Goal: Task Accomplishment & Management: Complete application form

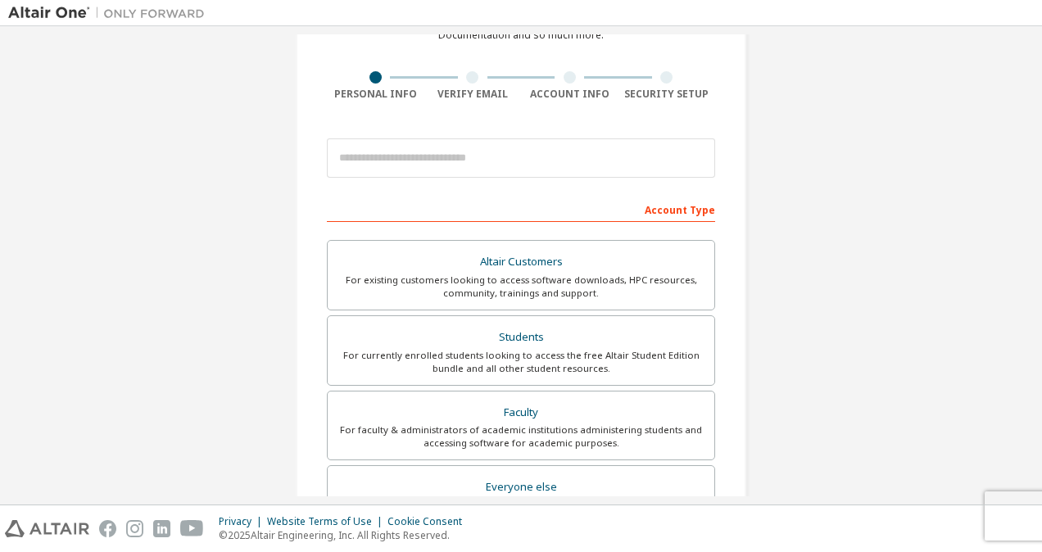
scroll to position [98, 0]
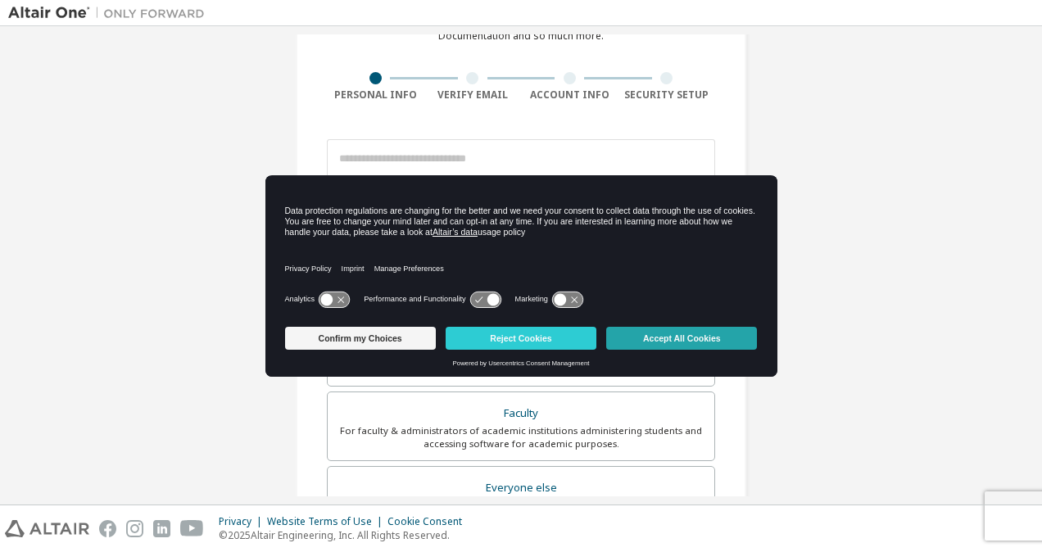
click at [644, 342] on button "Accept All Cookies" at bounding box center [681, 338] width 151 height 23
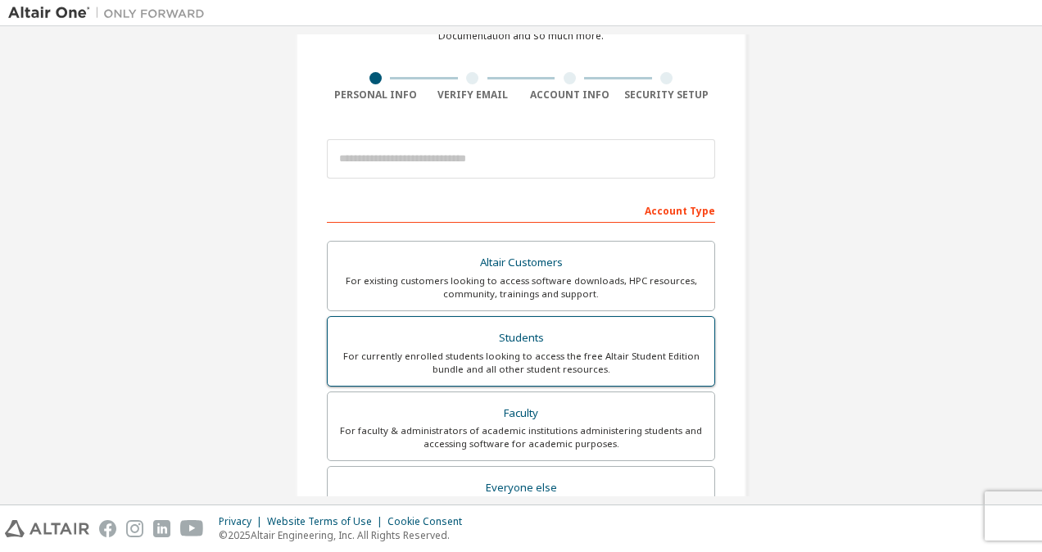
click at [562, 344] on div "Students" at bounding box center [520, 338] width 367 height 23
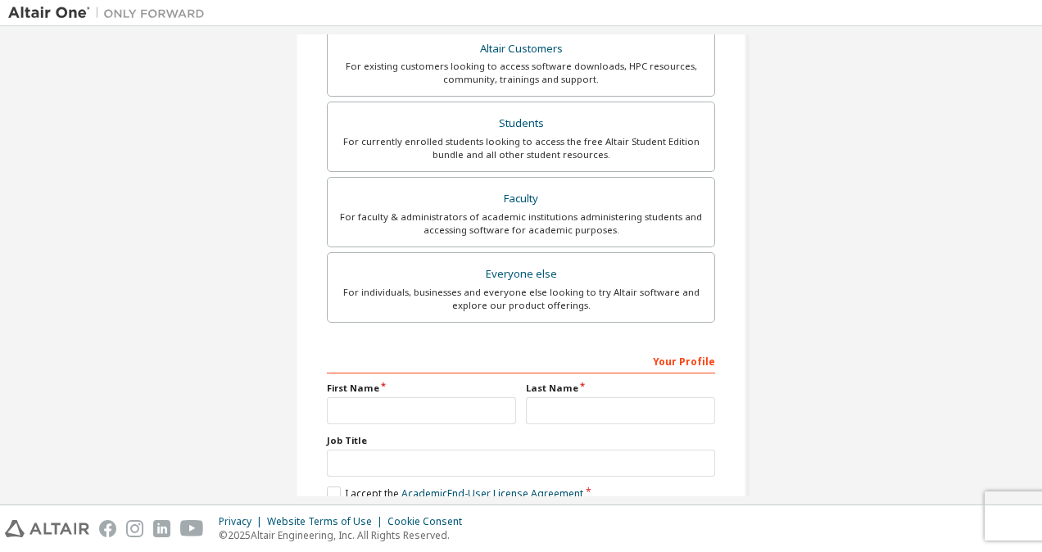
scroll to position [444, 0]
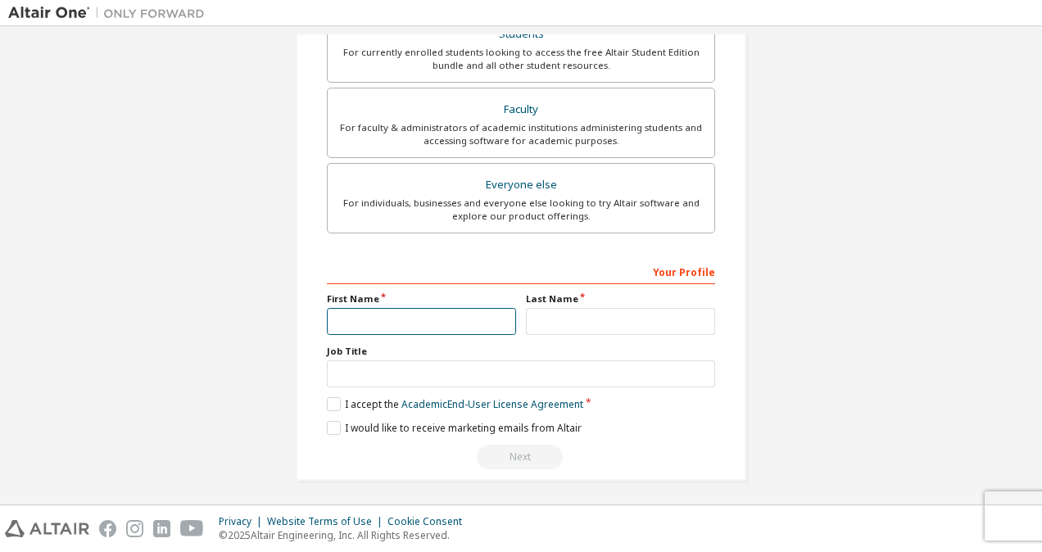
click at [438, 324] on input "text" at bounding box center [421, 321] width 189 height 27
type input "******"
type input "**********"
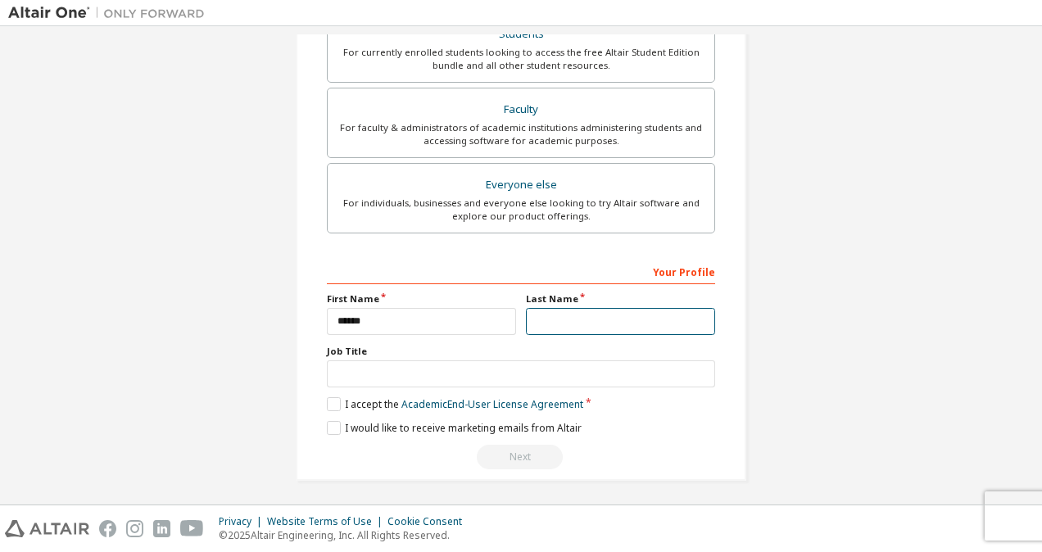
type input "*******"
click at [331, 403] on label "I accept the Academic End-User License Agreement" at bounding box center [455, 404] width 256 height 14
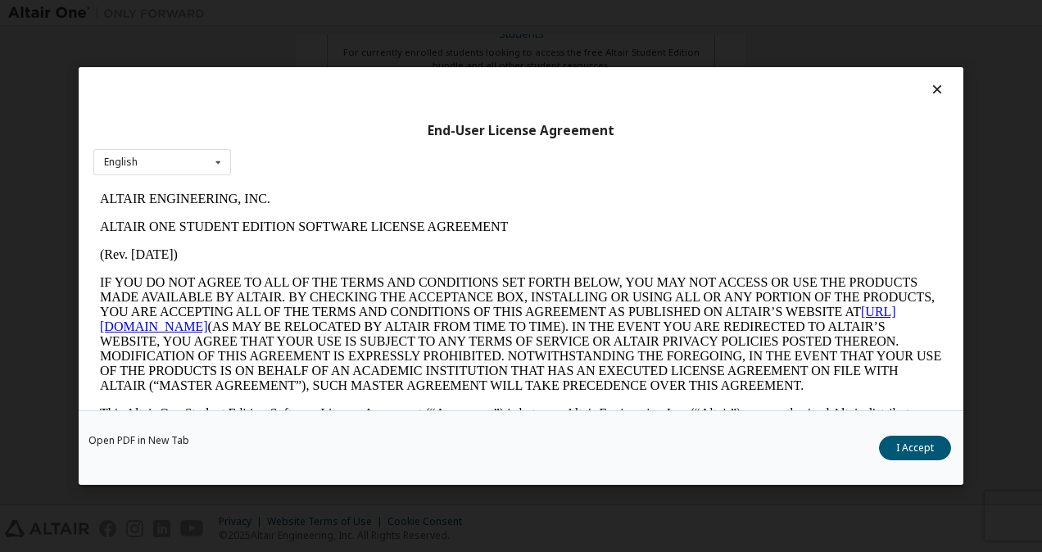
scroll to position [0, 0]
click at [903, 442] on button "I Accept" at bounding box center [915, 448] width 72 height 25
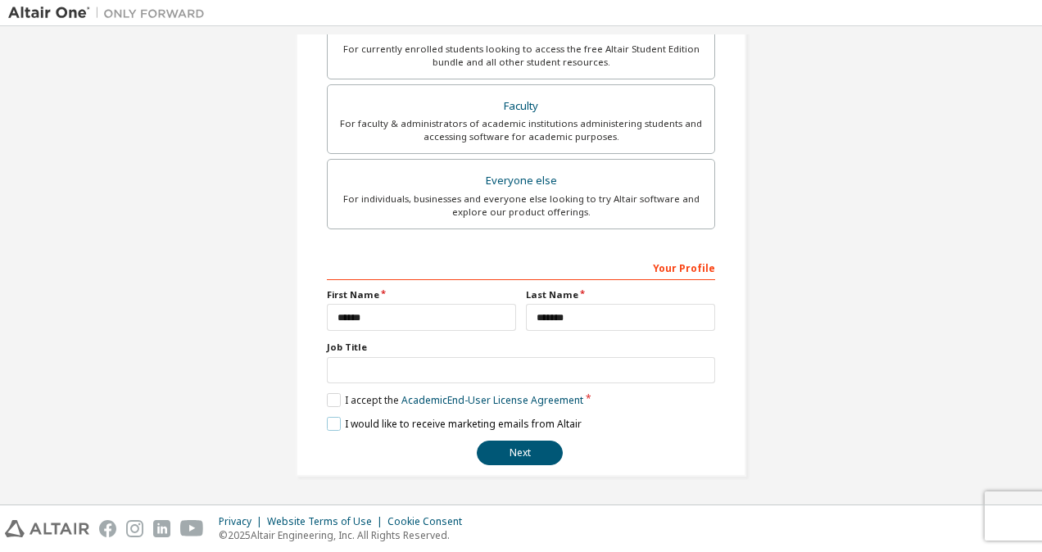
scroll to position [401, 0]
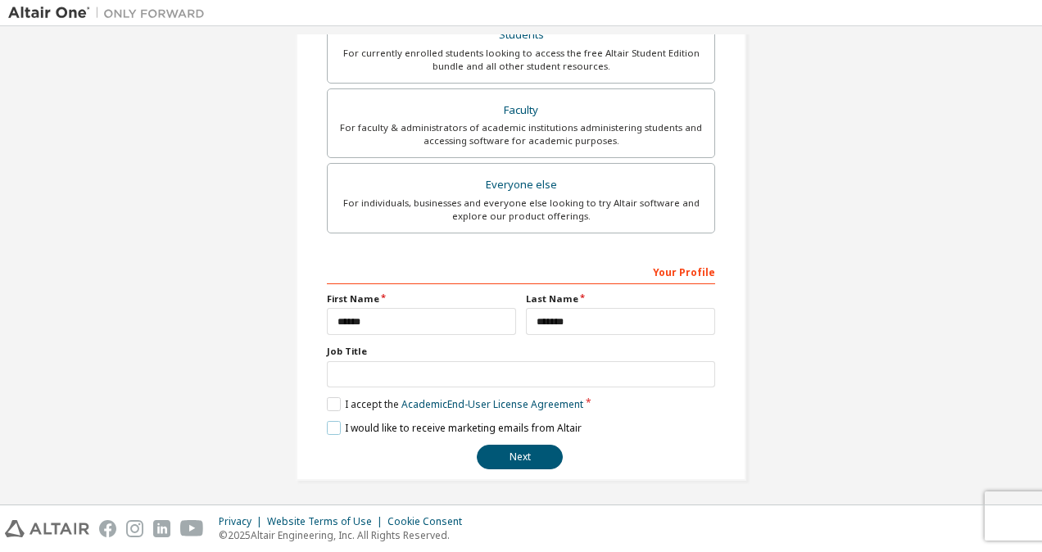
click at [327, 426] on label "I would like to receive marketing emails from Altair" at bounding box center [454, 428] width 255 height 14
click at [529, 460] on button "Next" at bounding box center [520, 457] width 86 height 25
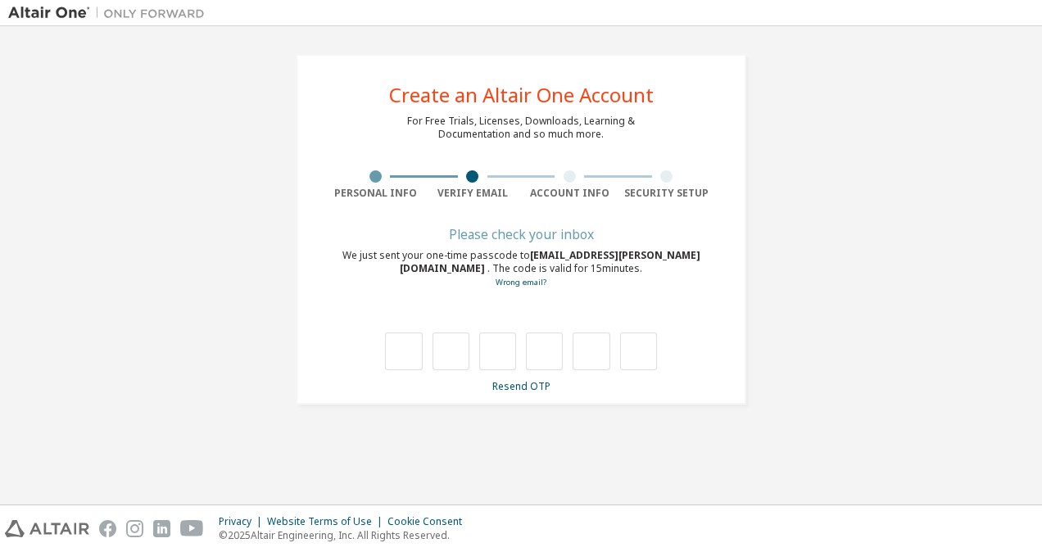
type input "*"
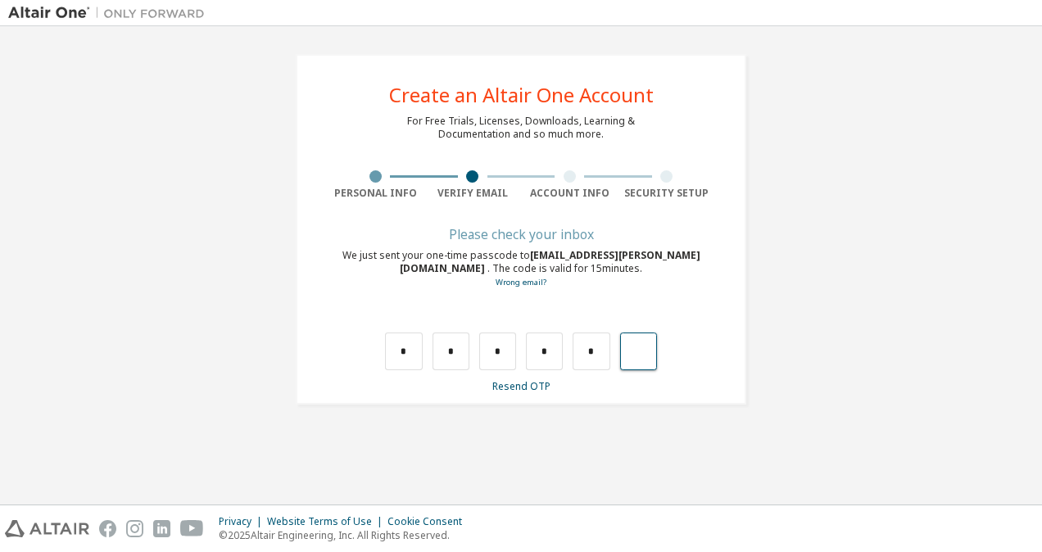
type input "*"
